Goal: Find contact information: Find contact information

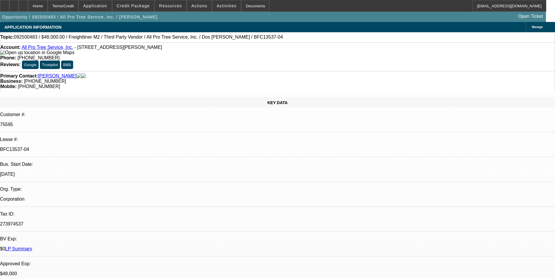
select select "0"
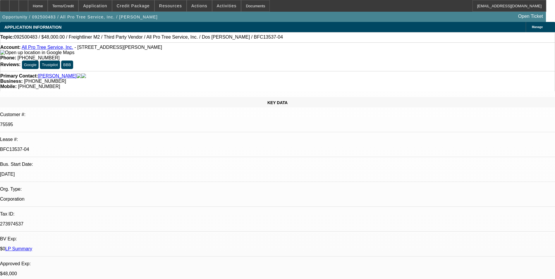
select select "0"
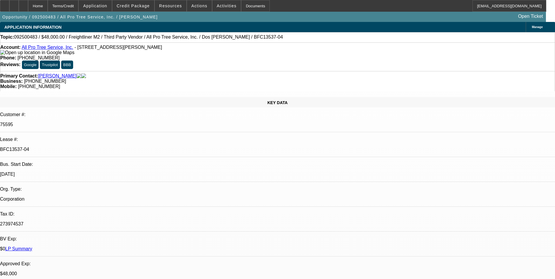
select select "0"
select select "1"
select select "6"
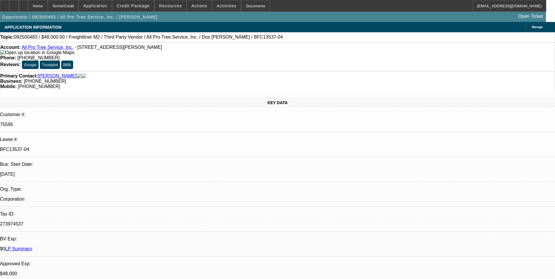
select select "1"
select select "6"
select select "1"
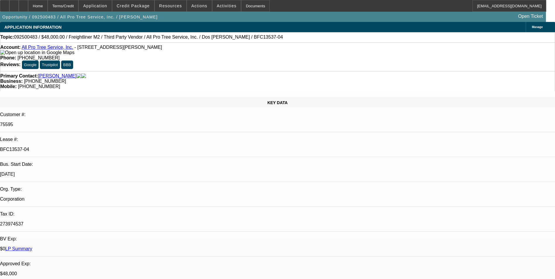
select select "6"
select select "1"
select select "6"
click at [217, 7] on span "Activities" at bounding box center [227, 6] width 20 height 5
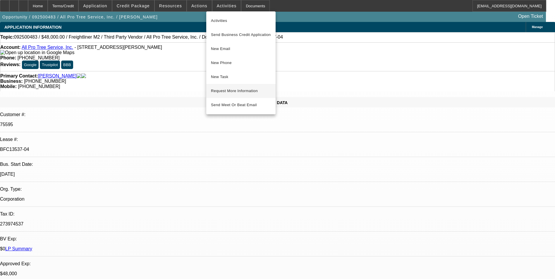
click at [233, 89] on span "Request More Information" at bounding box center [241, 90] width 60 height 7
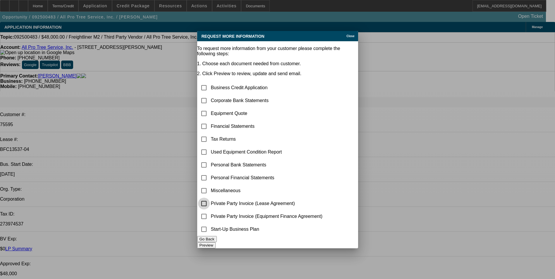
click at [210, 199] on input "checkbox" at bounding box center [204, 204] width 12 height 12
checkbox input "true"
click at [210, 212] on input "checkbox" at bounding box center [204, 216] width 12 height 12
checkbox input "true"
click at [210, 198] on input "checkbox" at bounding box center [204, 204] width 12 height 12
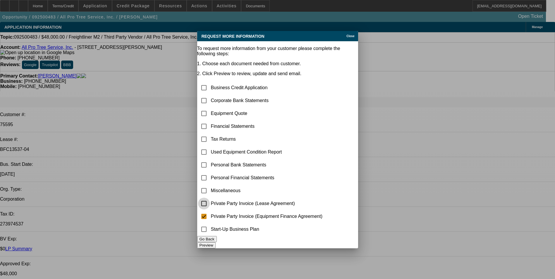
checkbox input "false"
click at [215, 243] on button "Preview" at bounding box center [206, 245] width 18 height 6
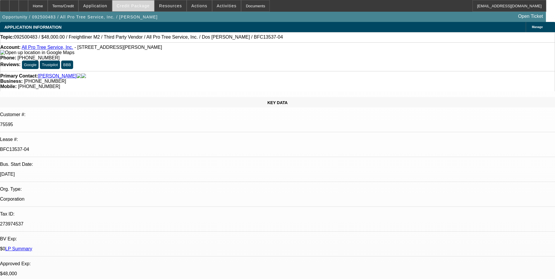
click at [131, 8] on span at bounding box center [133, 6] width 42 height 14
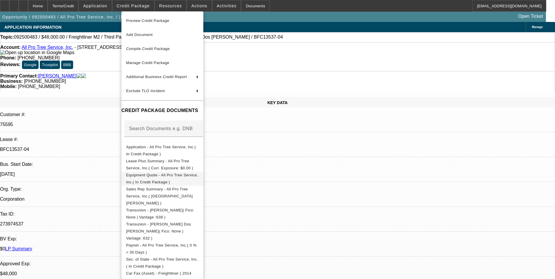
click at [172, 176] on span "Equipment Quote - All Pro Tree Service, Inc.( In Credit Package )" at bounding box center [162, 178] width 72 height 11
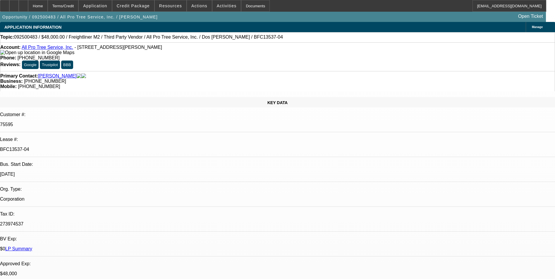
scroll to position [175, 0]
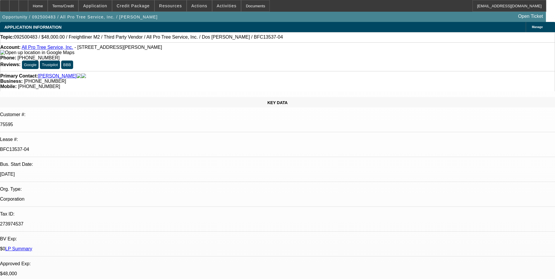
scroll to position [263, 0]
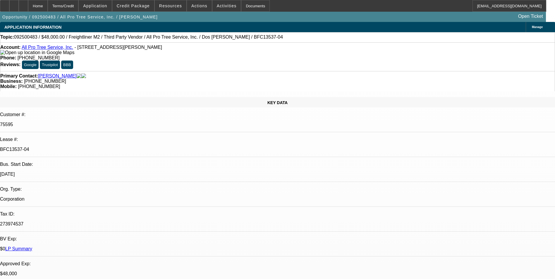
scroll to position [292, 0]
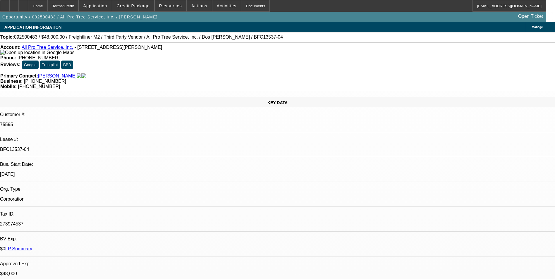
scroll to position [497, 0]
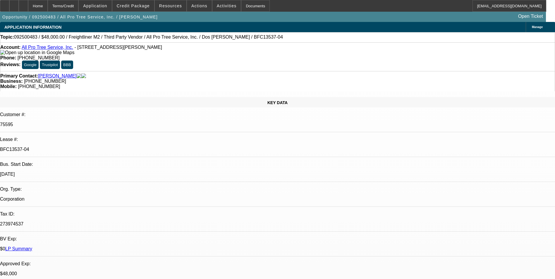
drag, startPoint x: 415, startPoint y: 205, endPoint x: 389, endPoint y: 205, distance: 25.4
copy p "[PHONE_NUMBER]"
drag, startPoint x: 414, startPoint y: 212, endPoint x: 376, endPoint y: 212, distance: 38.3
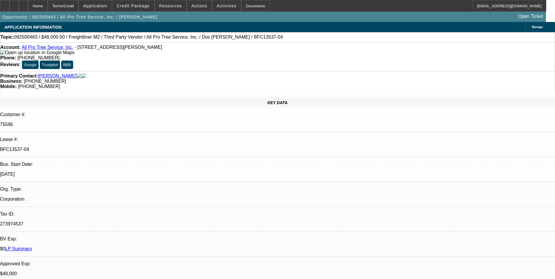
copy p "[EMAIL_ADDRESS][DOMAIN_NAME]"
